Goal: Task Accomplishment & Management: Manage account settings

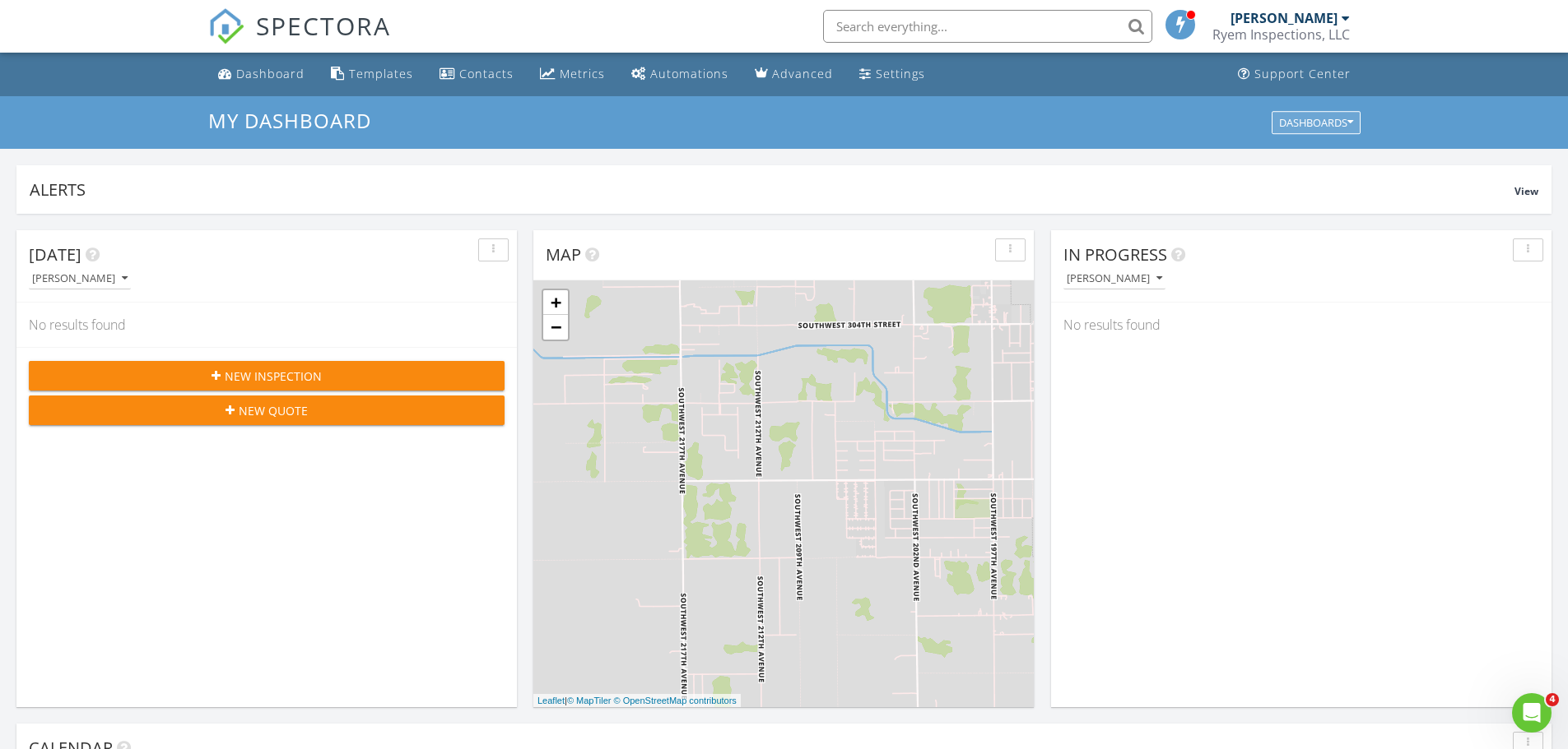
click at [1352, 121] on icon "button" at bounding box center [1350, 122] width 6 height 11
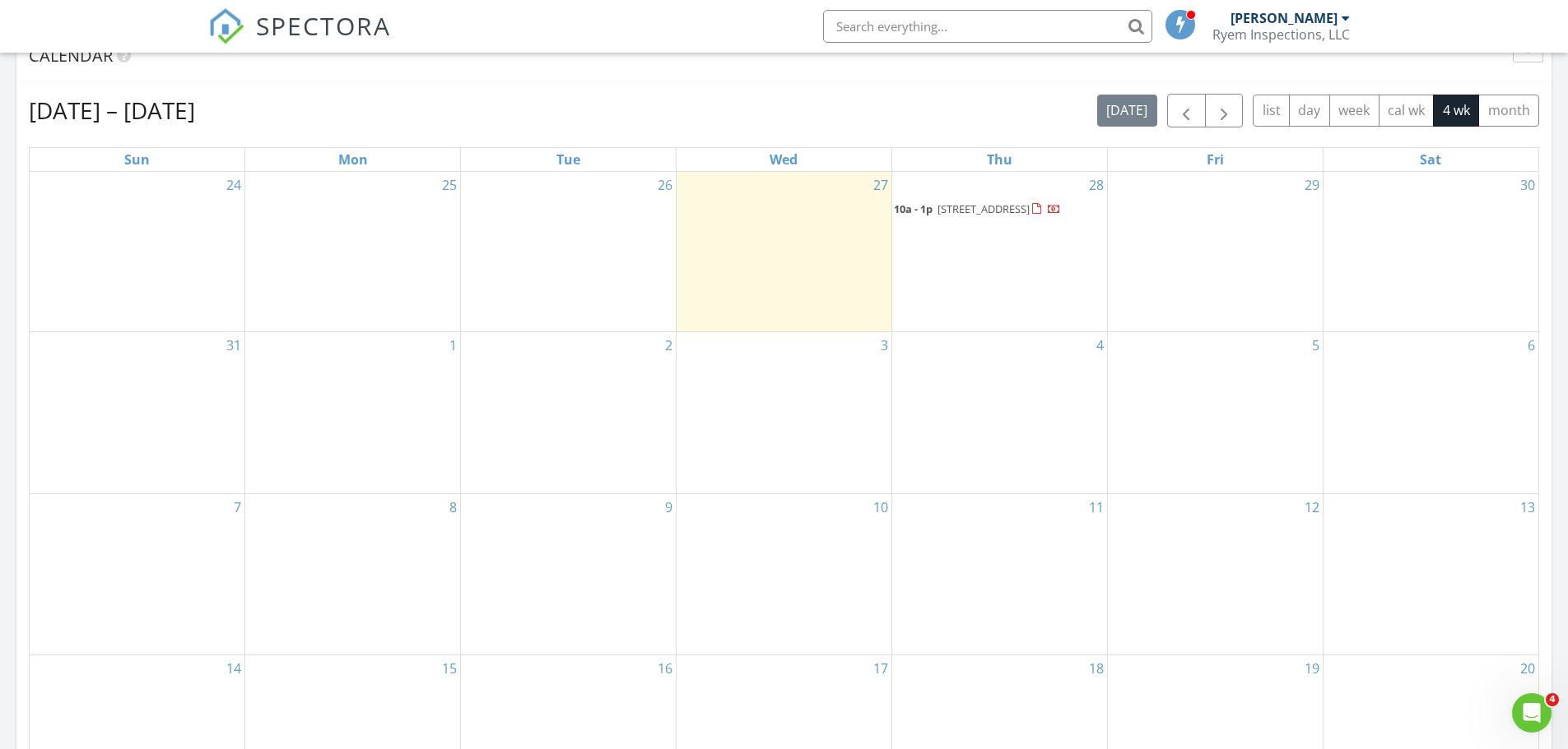
scroll to position [740, 0]
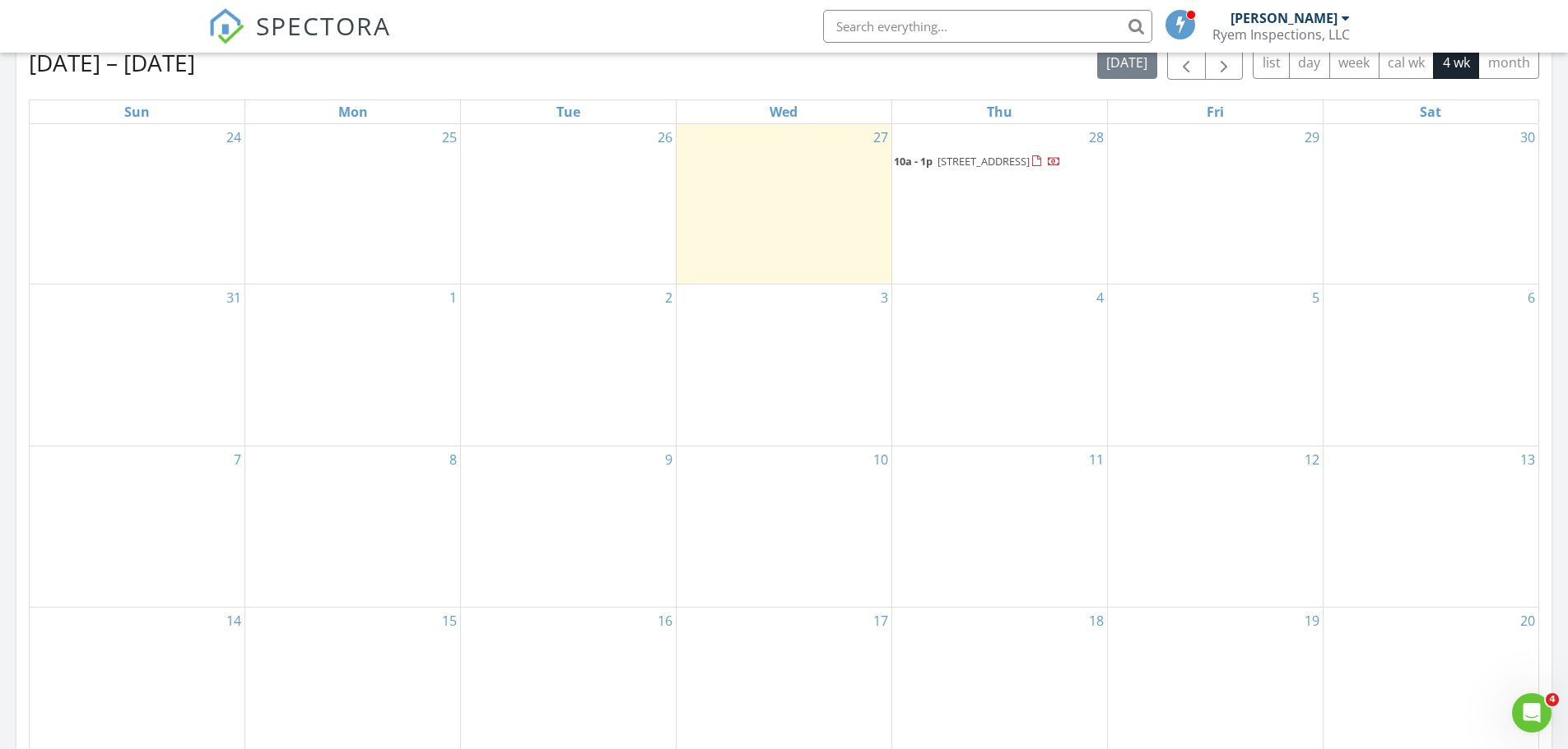
click at [1012, 159] on span "640 SW 167th Way, Pembroke Pines 33027" at bounding box center [984, 161] width 93 height 15
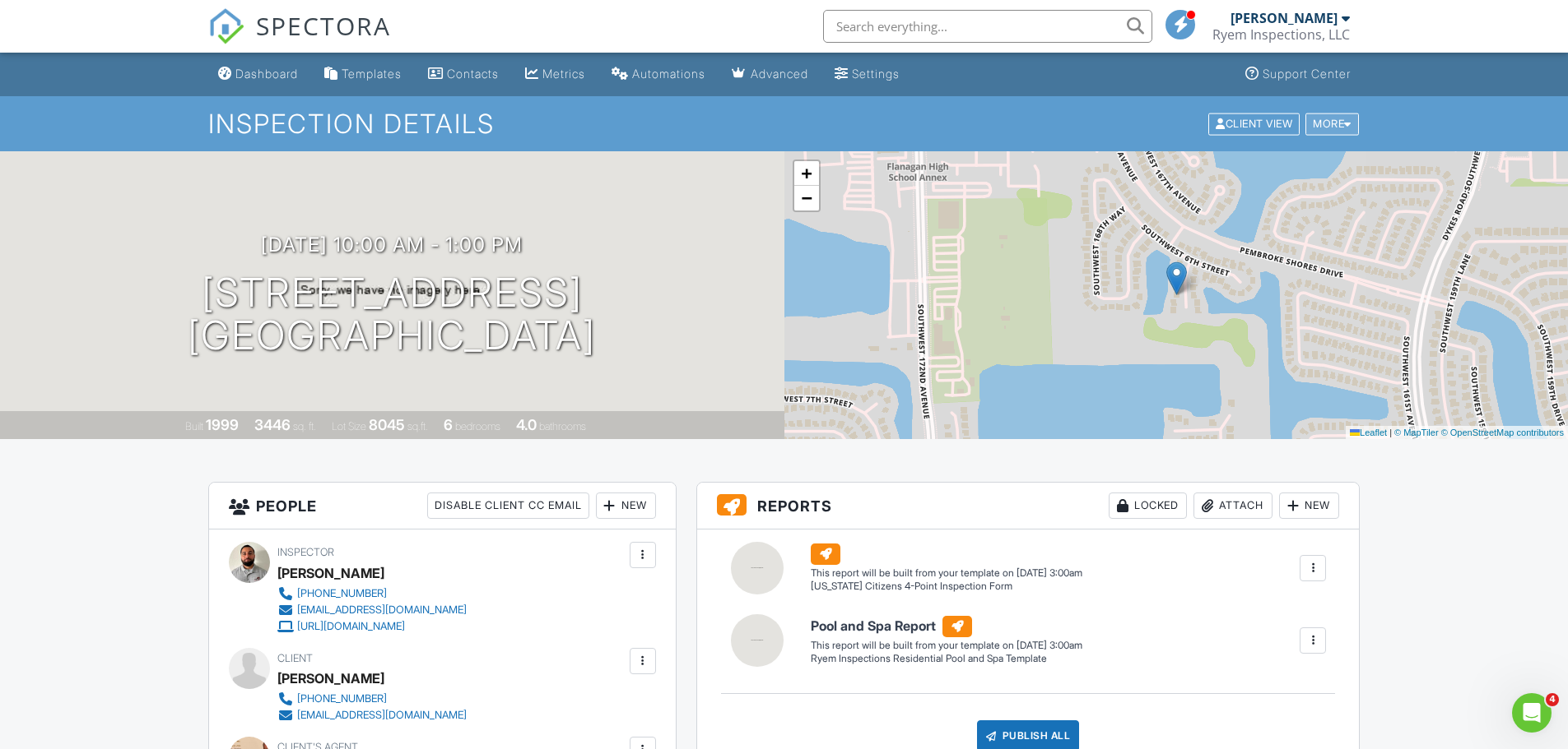
click at [1345, 129] on div at bounding box center [1348, 124] width 7 height 10
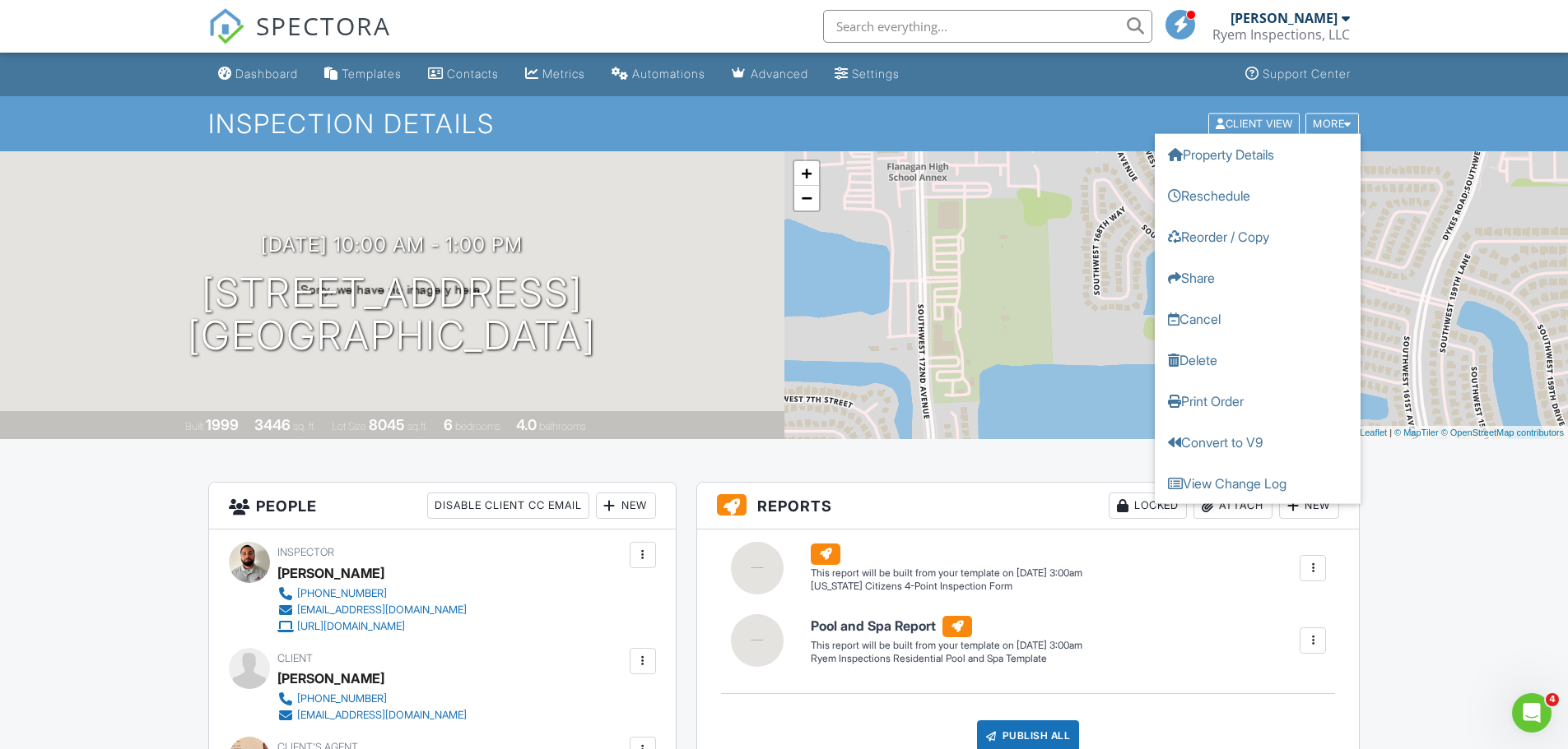
click at [984, 127] on h1 "Inspection Details" at bounding box center [784, 123] width 1152 height 29
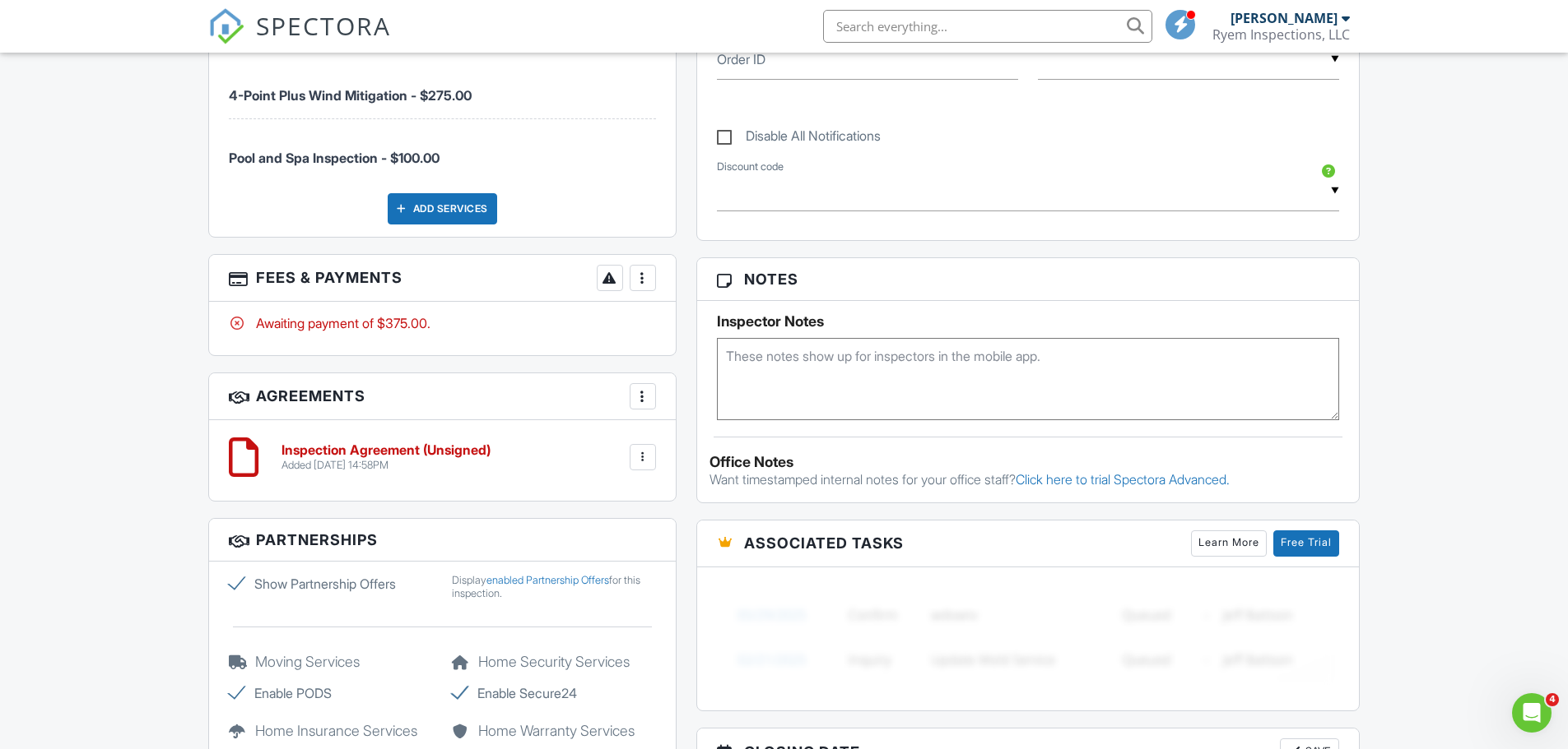
scroll to position [987, 0]
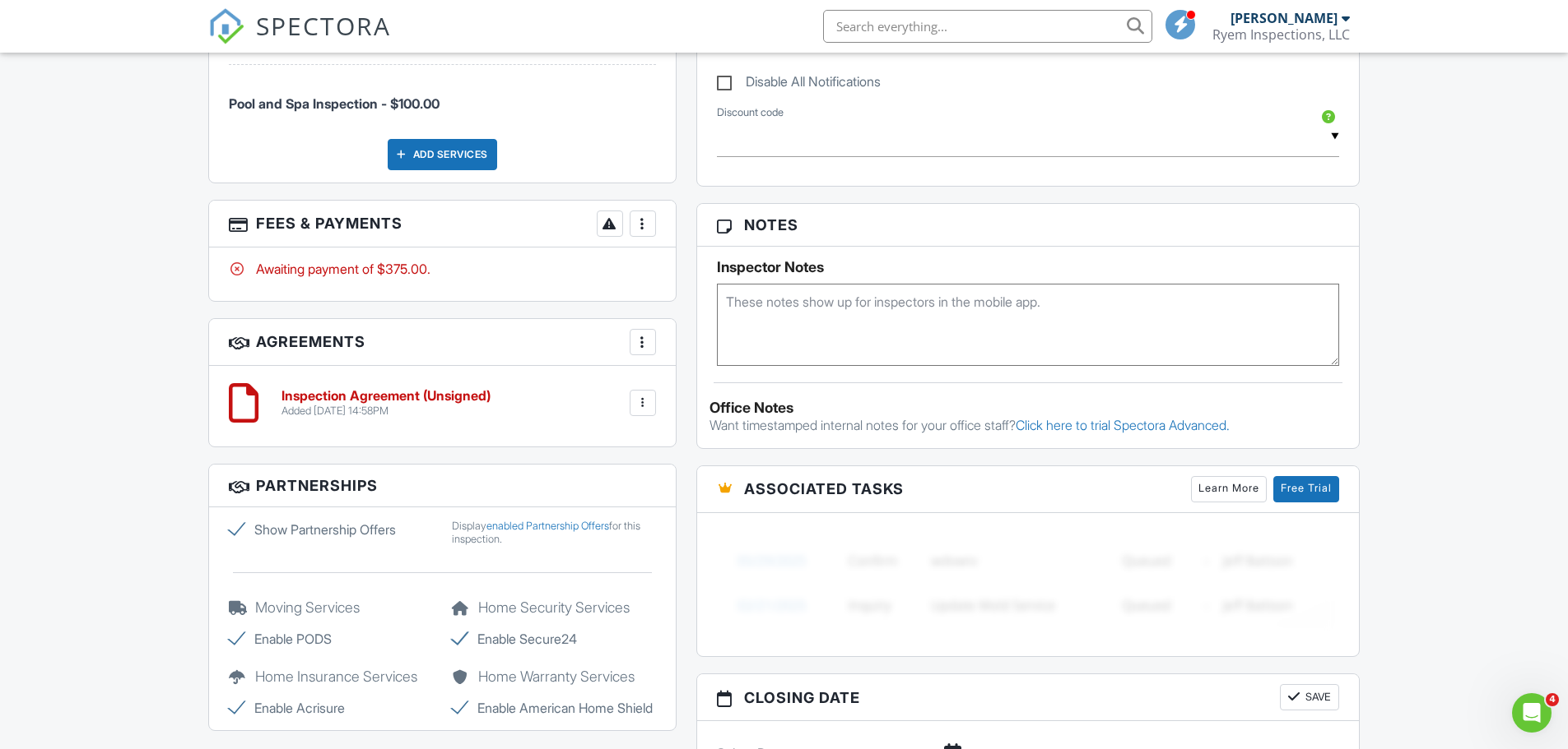
click at [642, 403] on div at bounding box center [642, 402] width 17 height 17
click at [626, 574] on li "Download" at bounding box center [598, 571] width 93 height 41
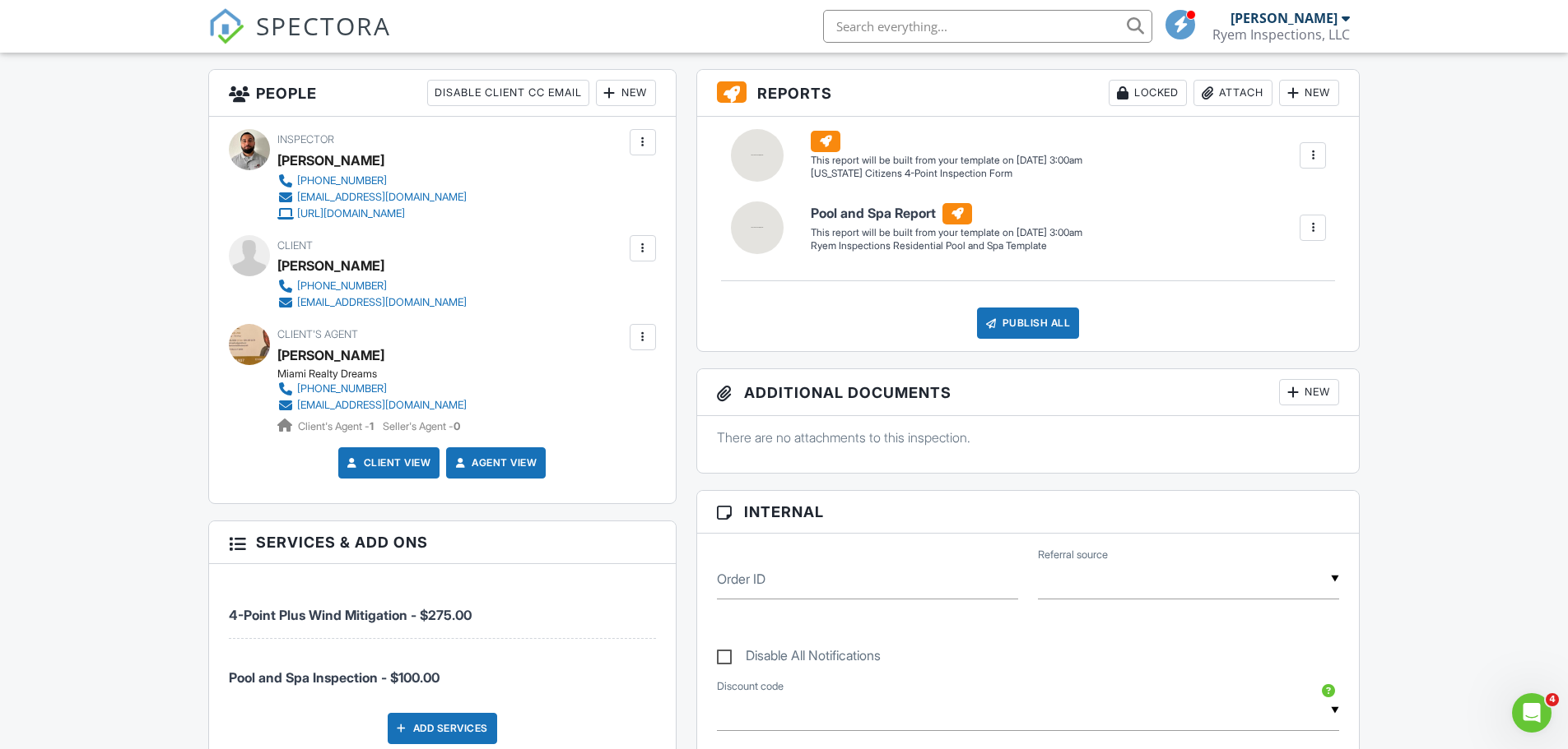
scroll to position [411, 0]
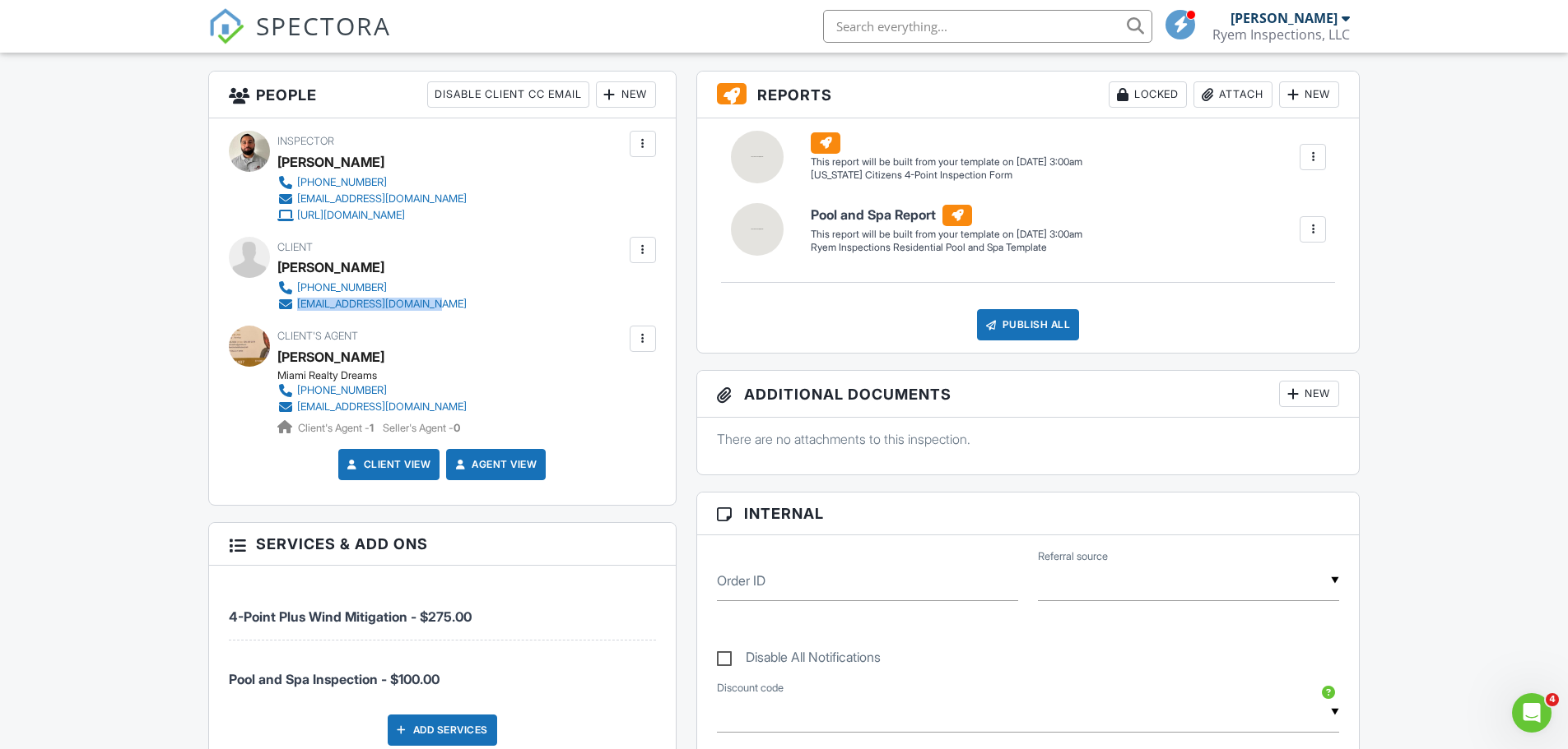
drag, startPoint x: 457, startPoint y: 301, endPoint x: 294, endPoint y: 310, distance: 163.2
click at [294, 310] on div "Client [PERSON_NAME] [PHONE_NUMBER] [EMAIL_ADDRESS][DOMAIN_NAME]" at bounding box center [411, 274] width 268 height 76
copy link "[EMAIL_ADDRESS][DOMAIN_NAME]"
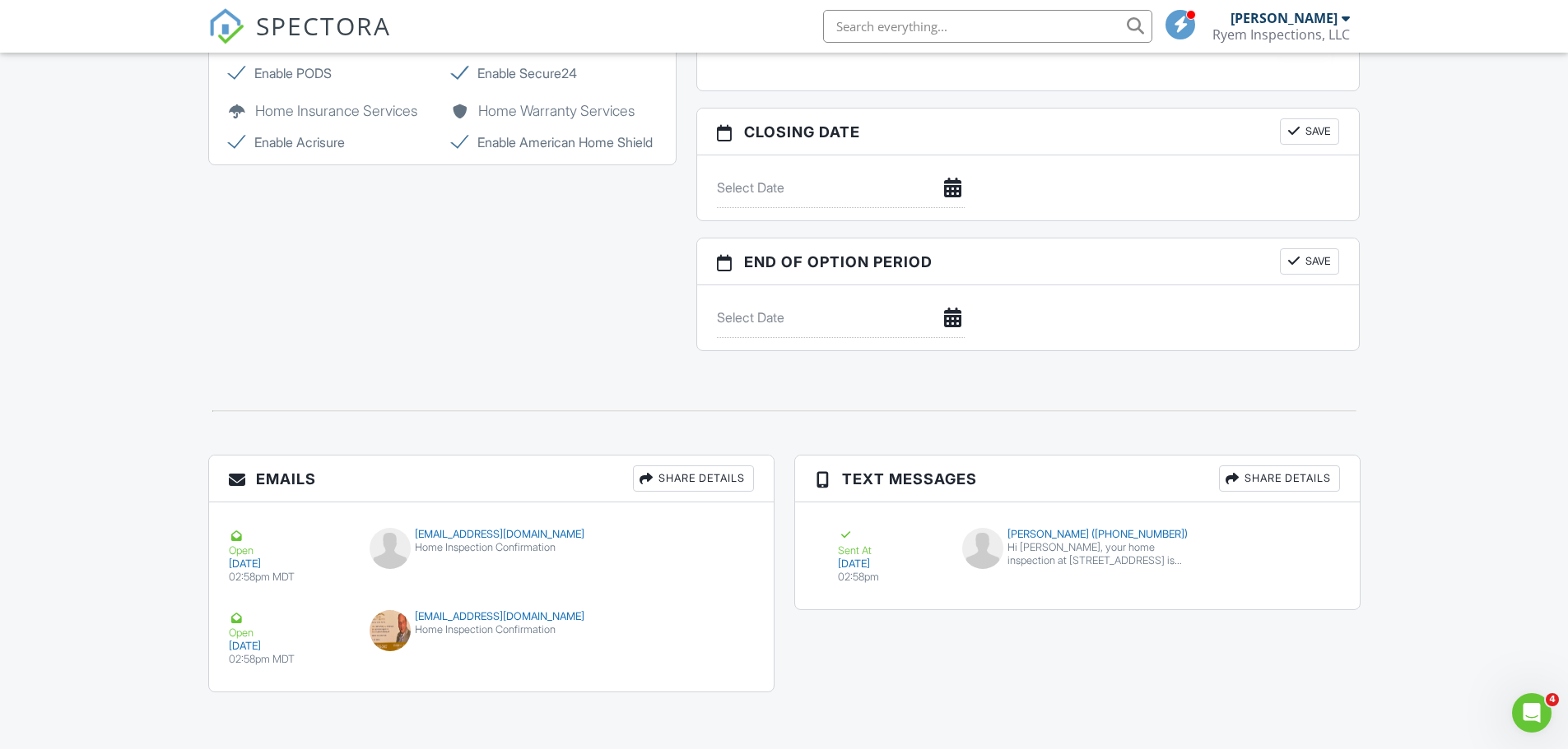
scroll to position [1556, 0]
click at [1537, 697] on div "Open Intercom Messenger" at bounding box center [1530, 711] width 54 height 54
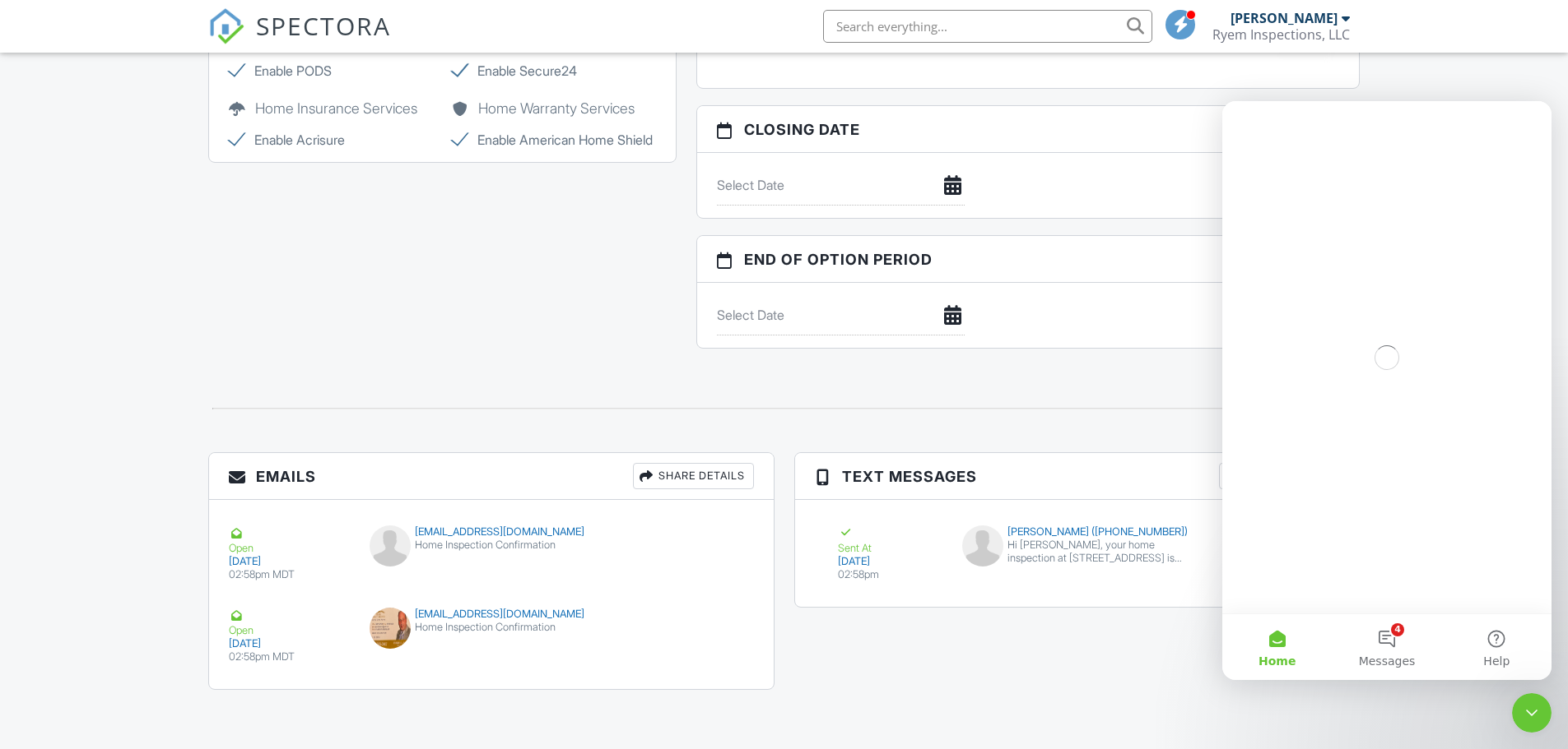
scroll to position [0, 0]
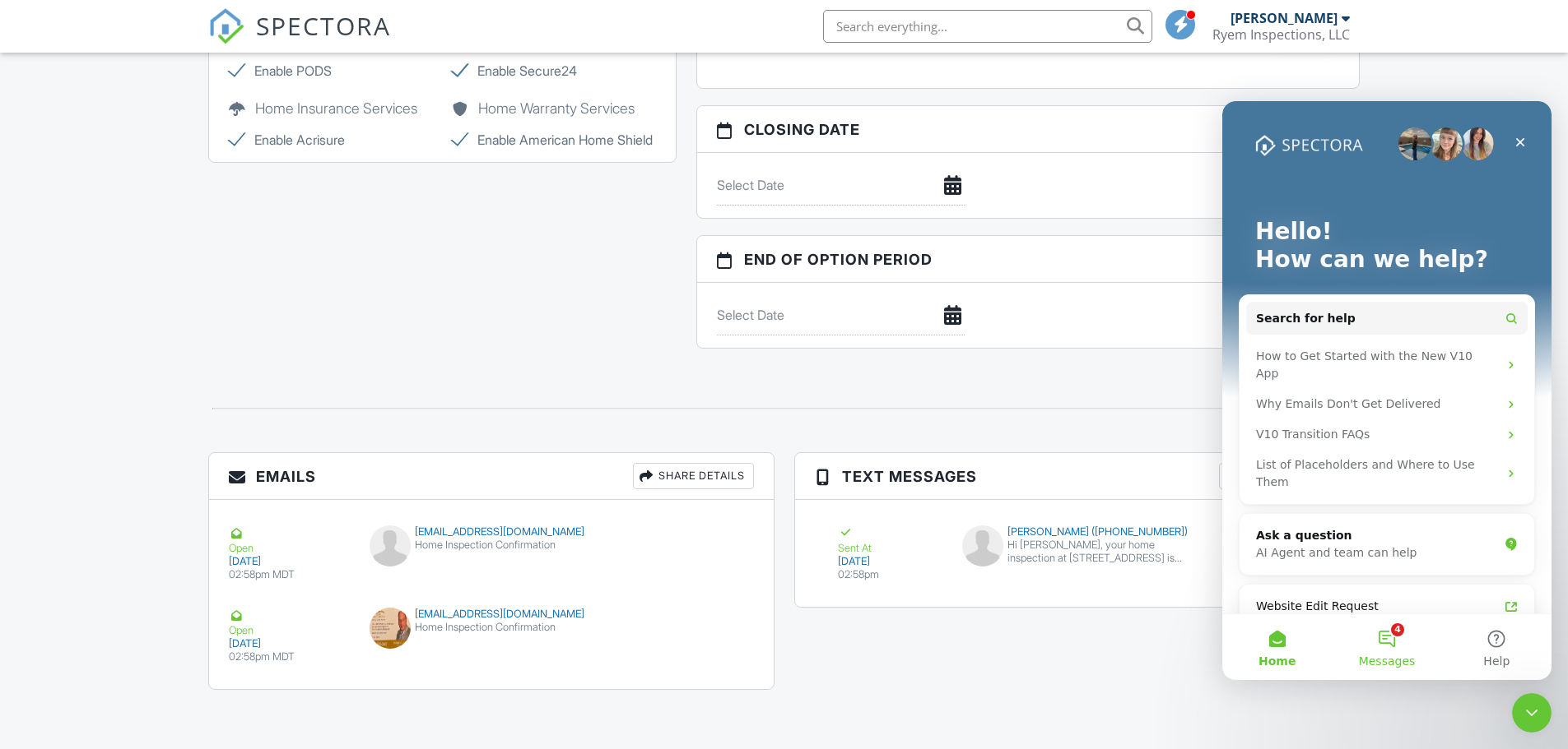
click at [1378, 643] on button "4 Messages" at bounding box center [1386, 647] width 109 height 65
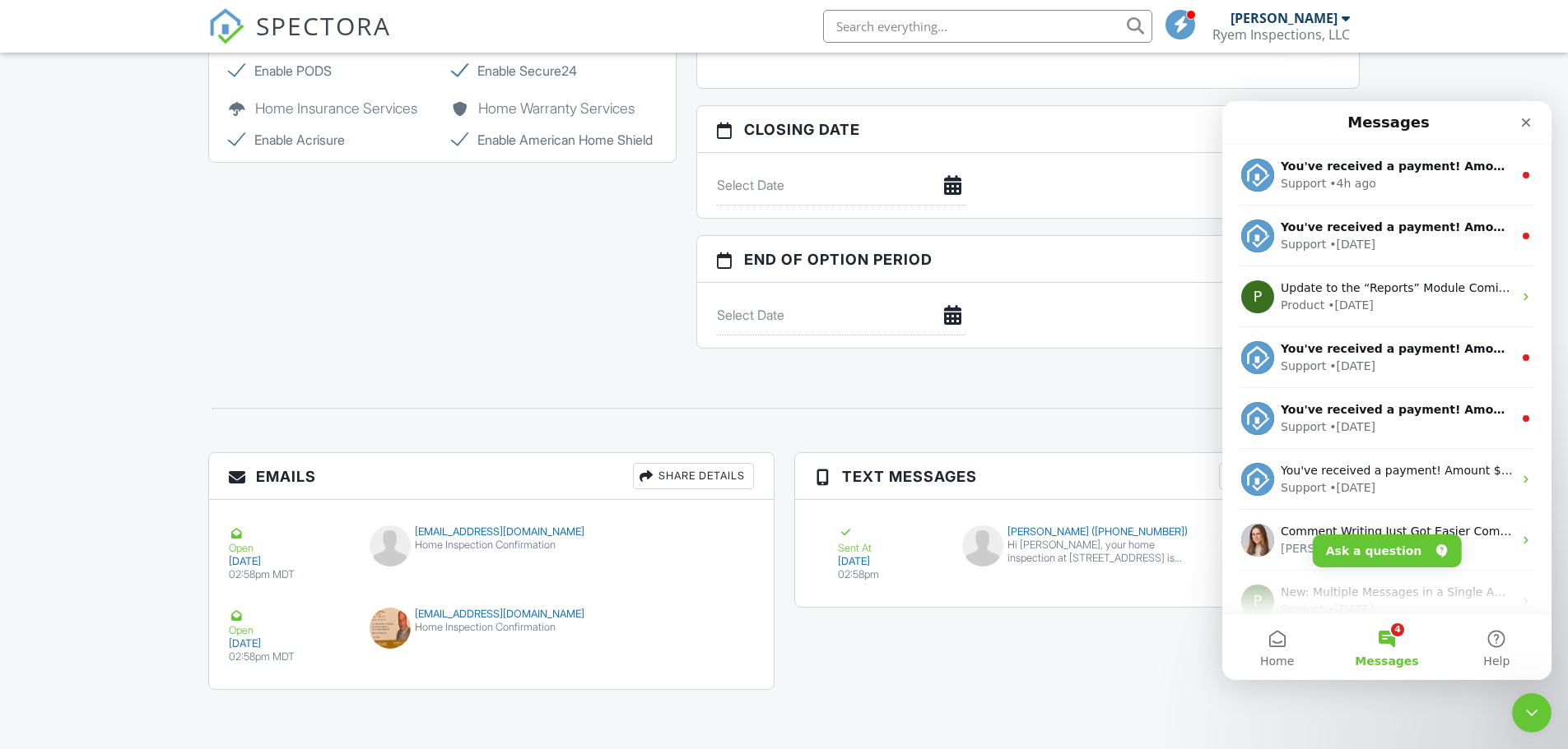
click at [1534, 117] on div "Close" at bounding box center [1526, 122] width 30 height 30
